Goal: Submit feedback/report problem

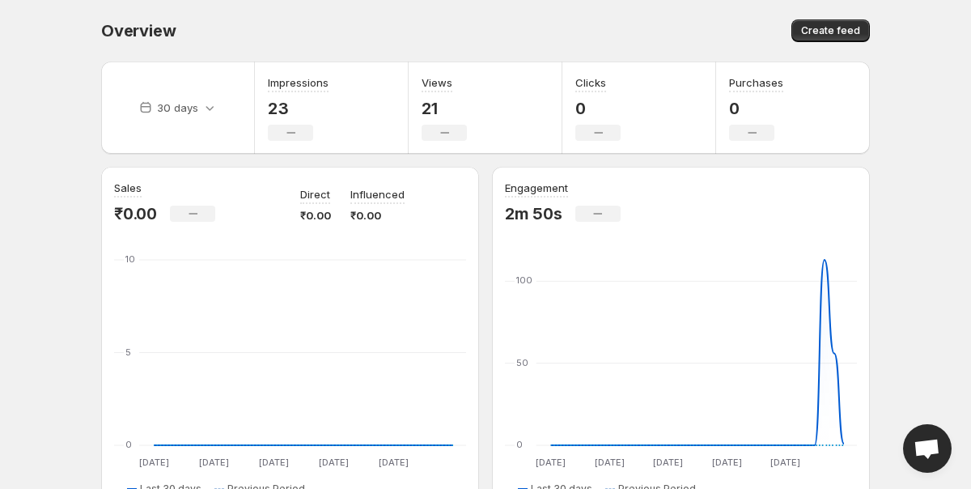
click at [932, 457] on span "Open chat" at bounding box center [926, 449] width 27 height 23
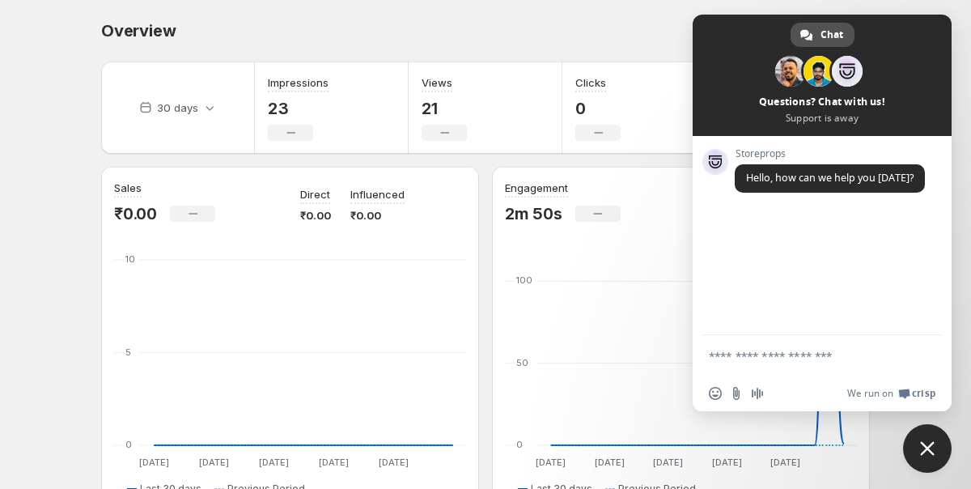
click at [819, 33] on div "Chat" at bounding box center [822, 35] width 64 height 24
click at [804, 34] on span at bounding box center [806, 35] width 12 height 12
click at [836, 38] on span "Chat" at bounding box center [831, 35] width 23 height 24
click at [798, 102] on span at bounding box center [821, 75] width 259 height 121
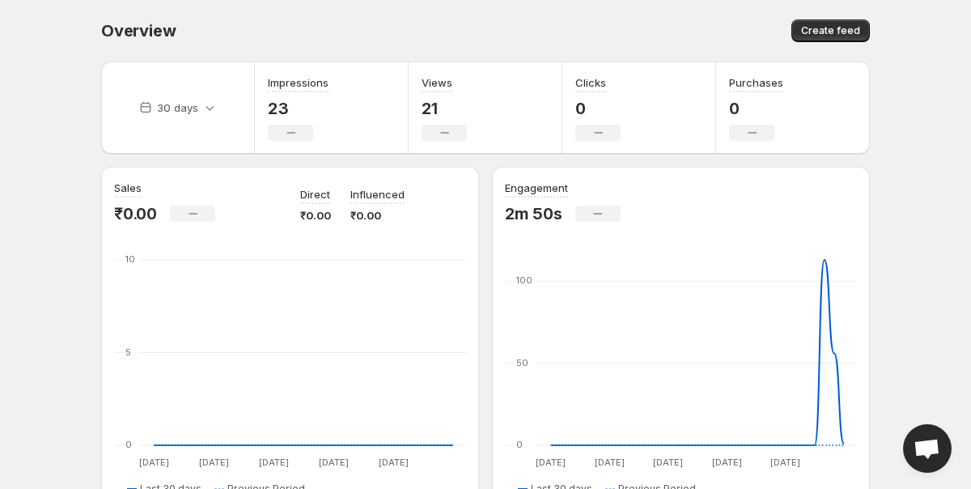
click at [917, 459] on span "Open chat" at bounding box center [926, 449] width 27 height 23
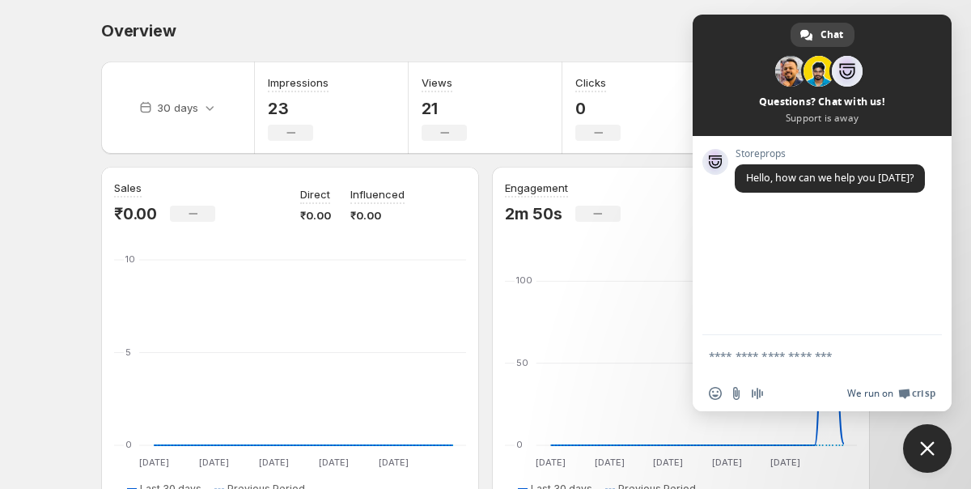
click at [881, 392] on span "We run on" at bounding box center [870, 393] width 46 height 13
click at [578, 4] on div "Overview. This page is ready Overview Create feed" at bounding box center [485, 30] width 768 height 61
